Goal: Navigation & Orientation: Find specific page/section

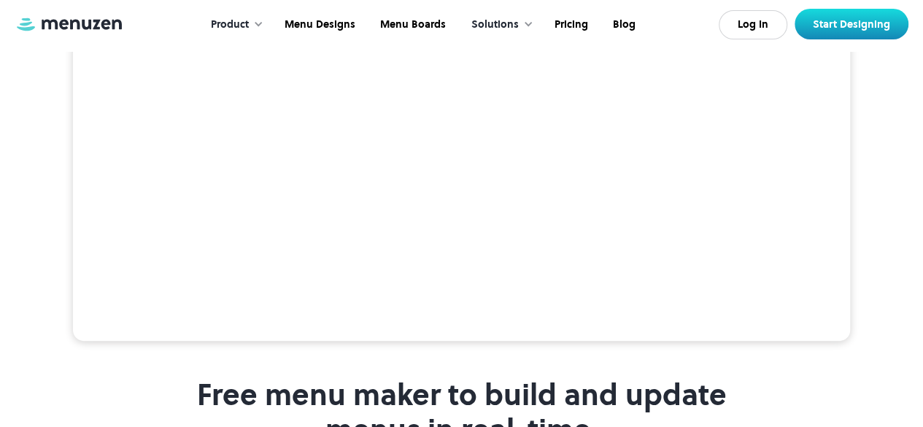
scroll to position [421, 0]
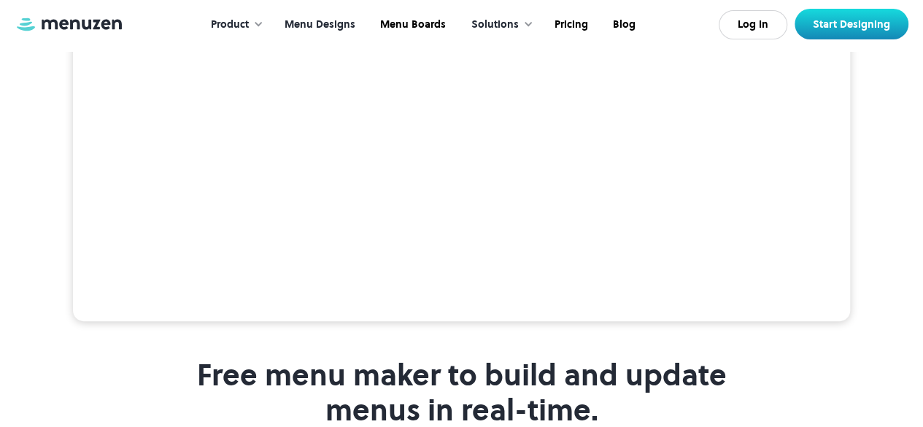
click at [336, 26] on link "Menu Designs" at bounding box center [319, 24] width 96 height 45
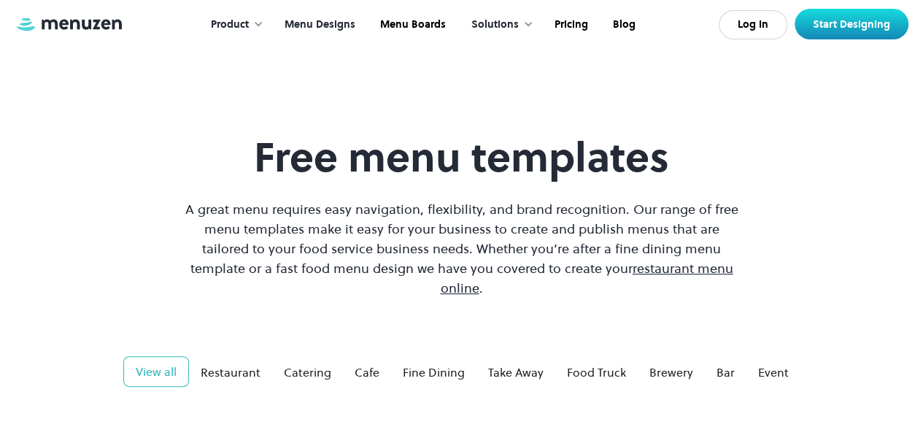
click at [257, 23] on div at bounding box center [258, 24] width 10 height 10
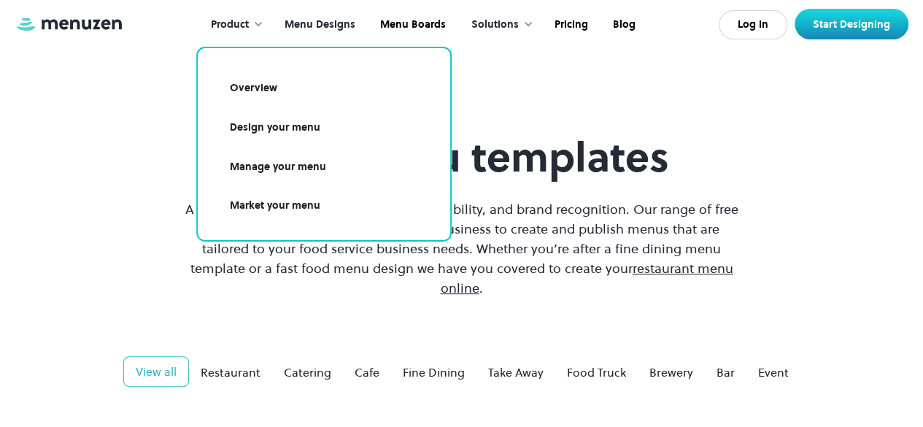
click at [500, 24] on div "Solutions" at bounding box center [494, 25] width 47 height 16
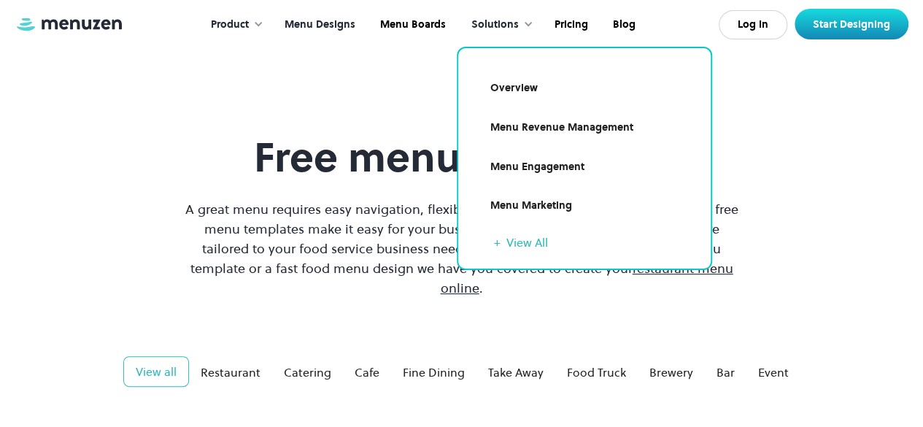
click at [333, 28] on link "Menu Designs" at bounding box center [319, 24] width 96 height 45
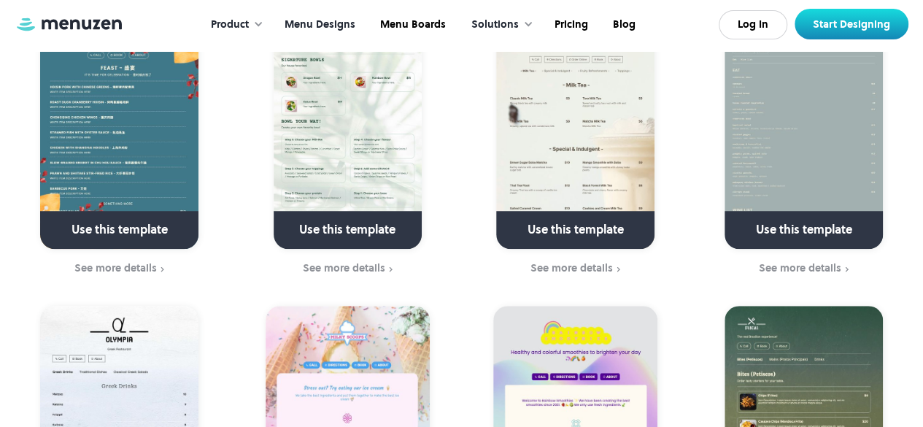
scroll to position [3273, 0]
